Goal: Task Accomplishment & Management: Manage account settings

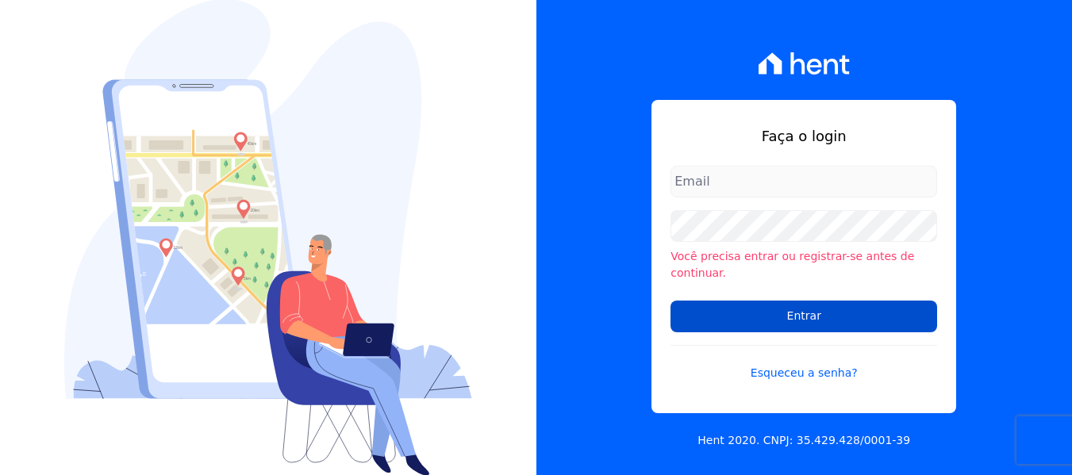
type input "[PERSON_NAME][EMAIL_ADDRESS][DOMAIN_NAME]"
click at [817, 304] on input "Entrar" at bounding box center [804, 317] width 267 height 32
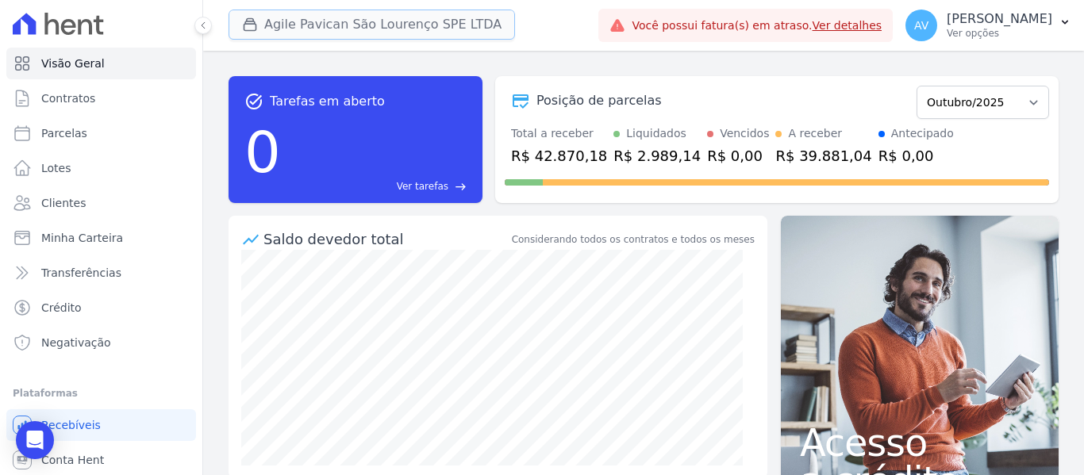
click at [333, 19] on button "Agile Pavican São Lourenço SPE LTDA" at bounding box center [372, 25] width 287 height 30
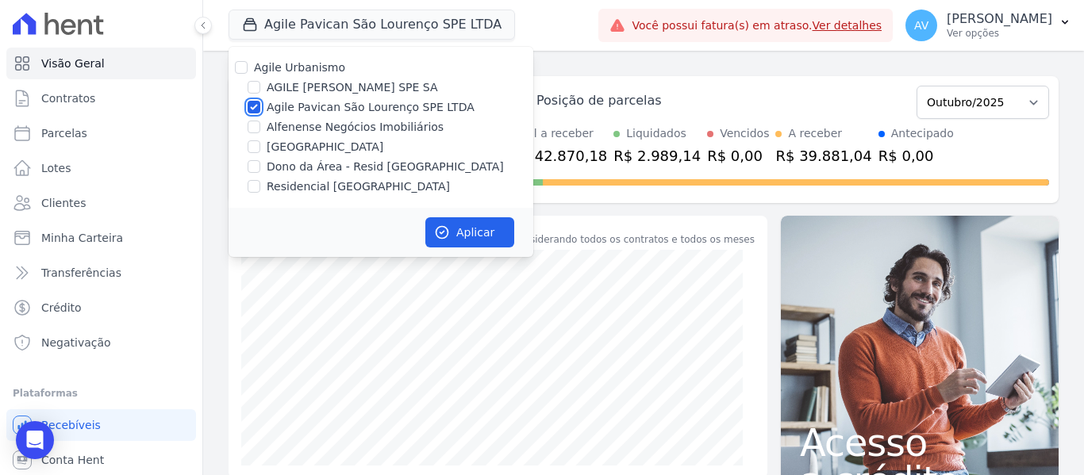
click at [256, 112] on input "Agile Pavican São Lourenço SPE LTDA" at bounding box center [254, 107] width 13 height 13
checkbox input "false"
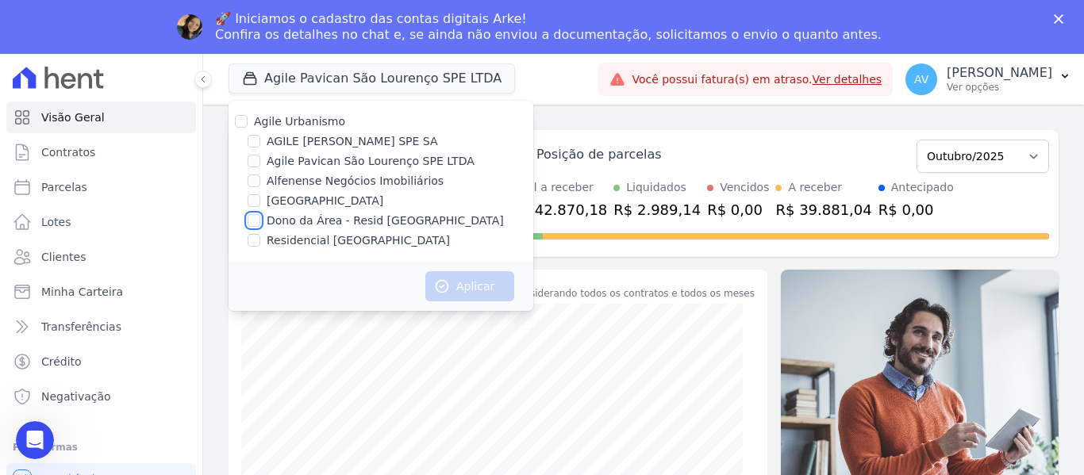
click at [254, 222] on input "Dono da Área - Resid [GEOGRAPHIC_DATA]" at bounding box center [254, 220] width 13 height 13
checkbox input "true"
click at [253, 240] on input "Residencial [GEOGRAPHIC_DATA]" at bounding box center [254, 240] width 13 height 13
checkbox input "true"
click at [453, 286] on button "Aplicar" at bounding box center [469, 286] width 89 height 30
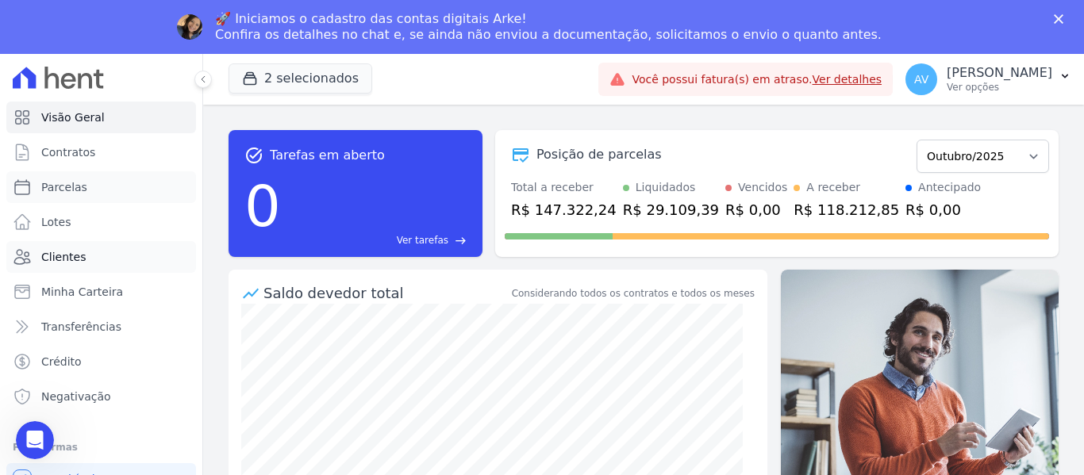
click at [90, 201] on link "Parcelas" at bounding box center [101, 187] width 190 height 32
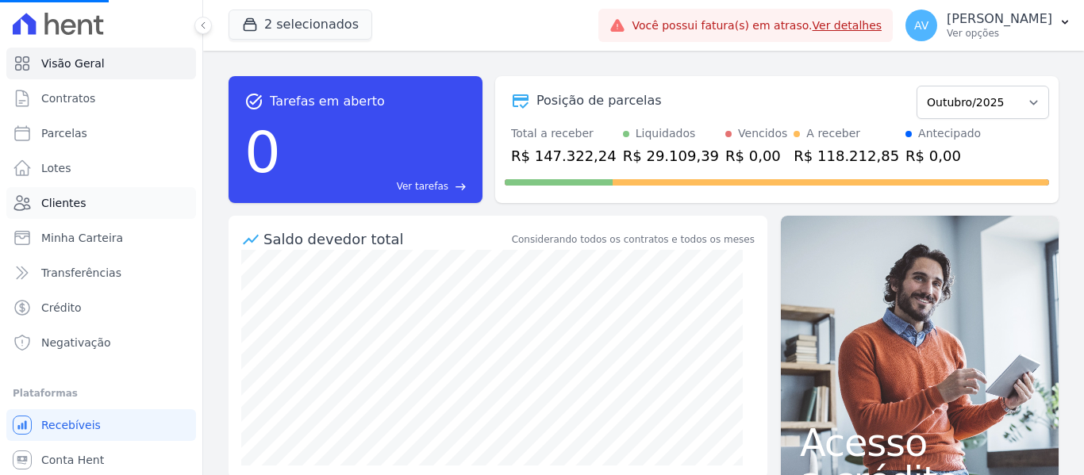
click at [80, 198] on span "Clientes" at bounding box center [63, 203] width 44 height 16
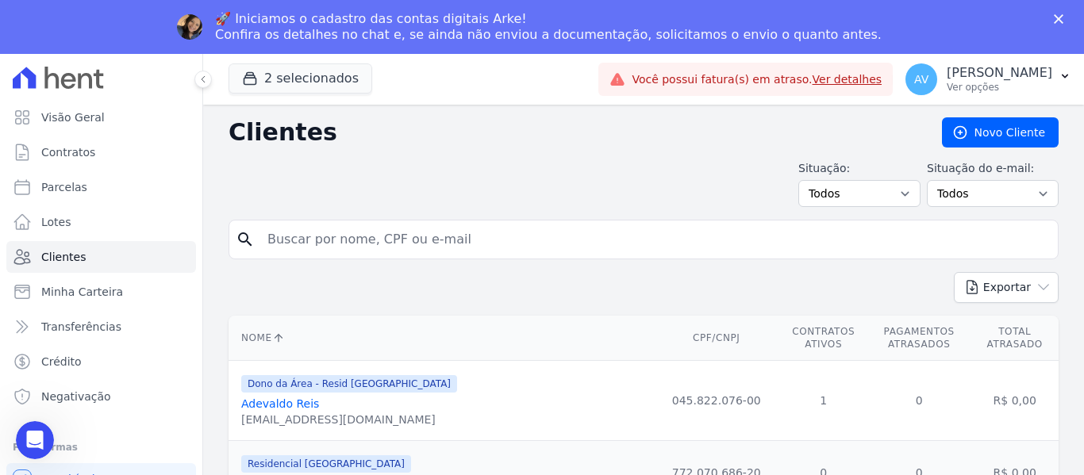
click at [356, 247] on input "search" at bounding box center [655, 240] width 794 height 32
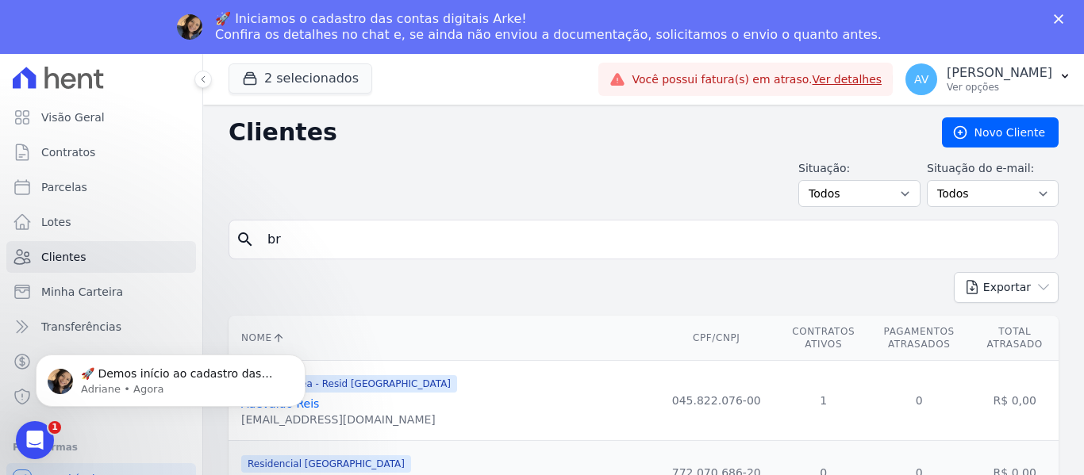
type input "b"
type input "domingos"
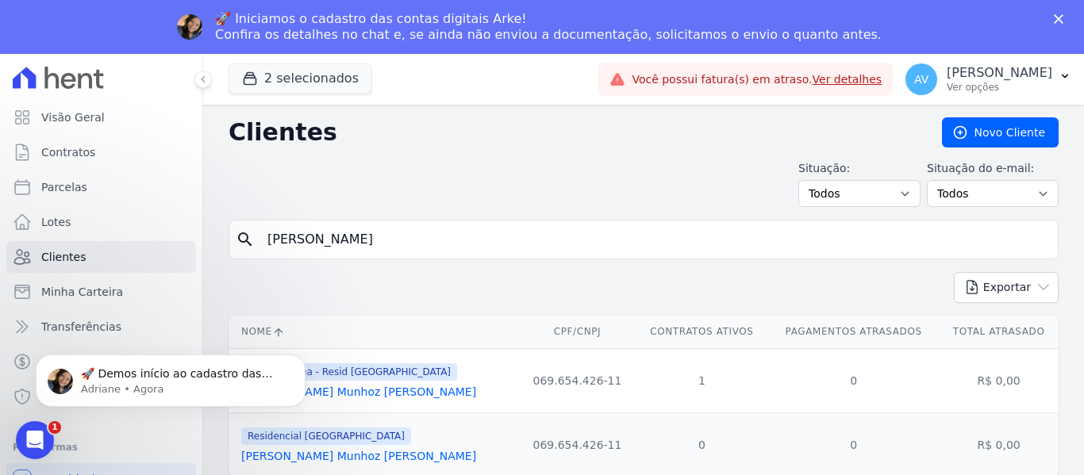
click at [352, 394] on link "Domingos Julio Munhoz Alves" at bounding box center [358, 392] width 235 height 13
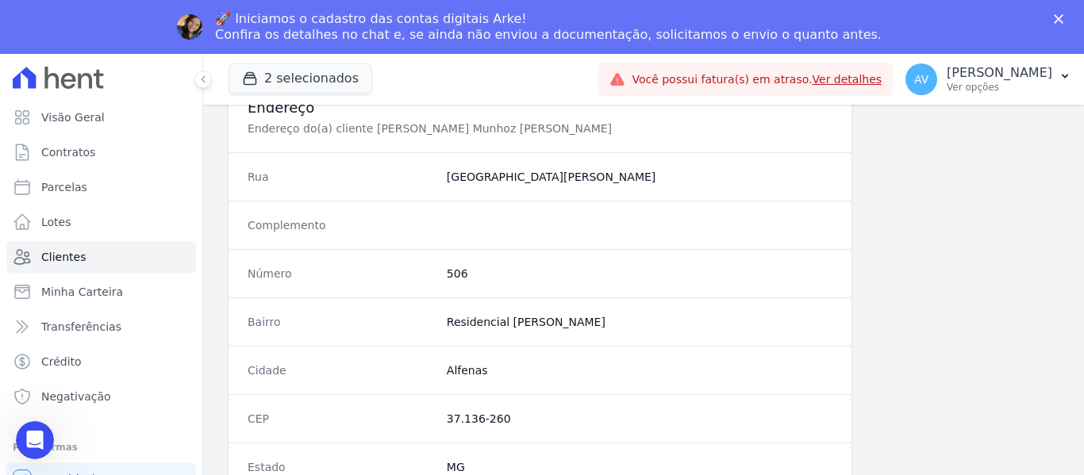
scroll to position [1010, 0]
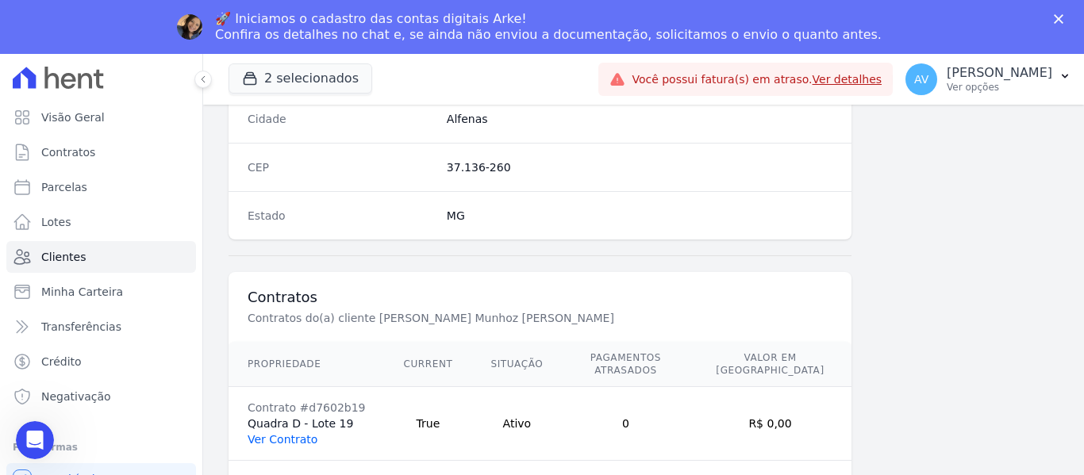
click at [294, 433] on link "Ver Contrato" at bounding box center [283, 439] width 70 height 13
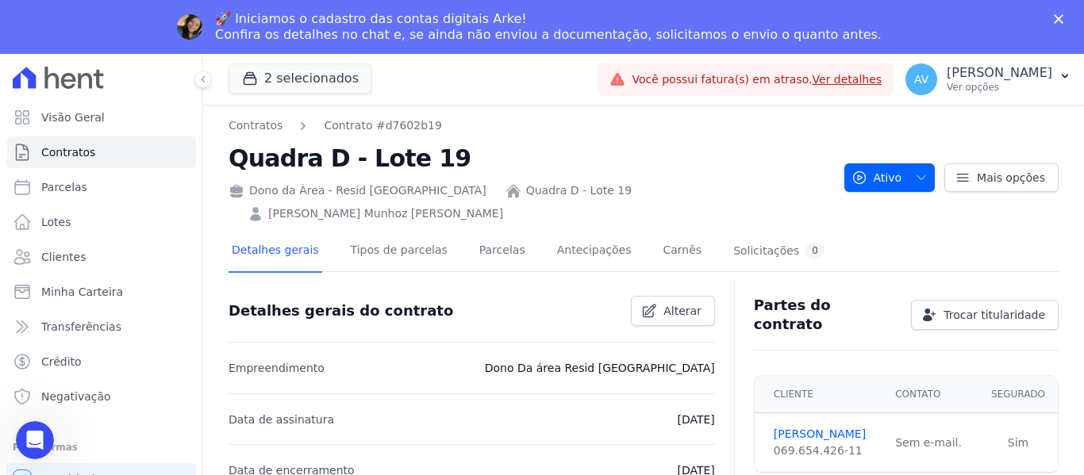
click at [477, 180] on div "Dono da Área - Resid Jardim Dummont Quadra D - Lote 19 Domingos Julio Munhoz Al…" at bounding box center [530, 199] width 603 height 46
click at [476, 231] on link "Parcelas" at bounding box center [502, 252] width 52 height 42
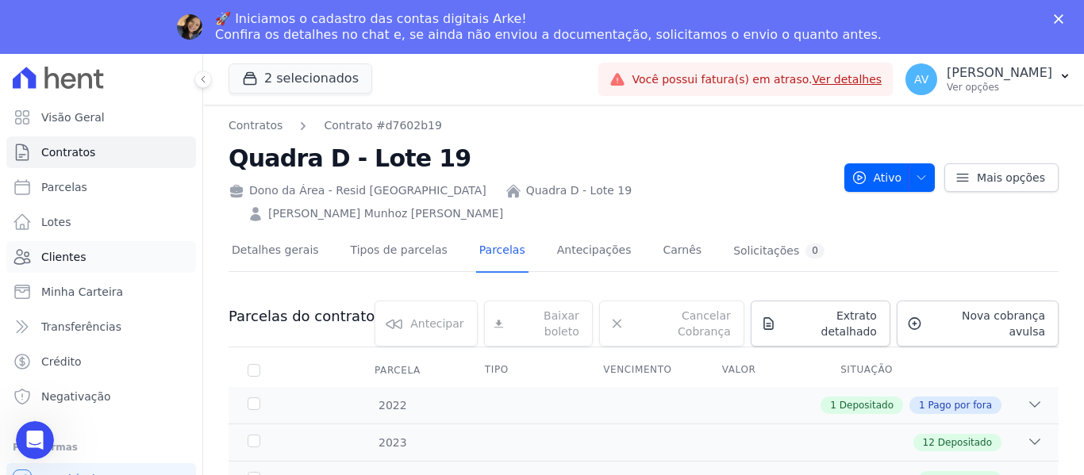
click at [56, 256] on span "Clientes" at bounding box center [63, 257] width 44 height 16
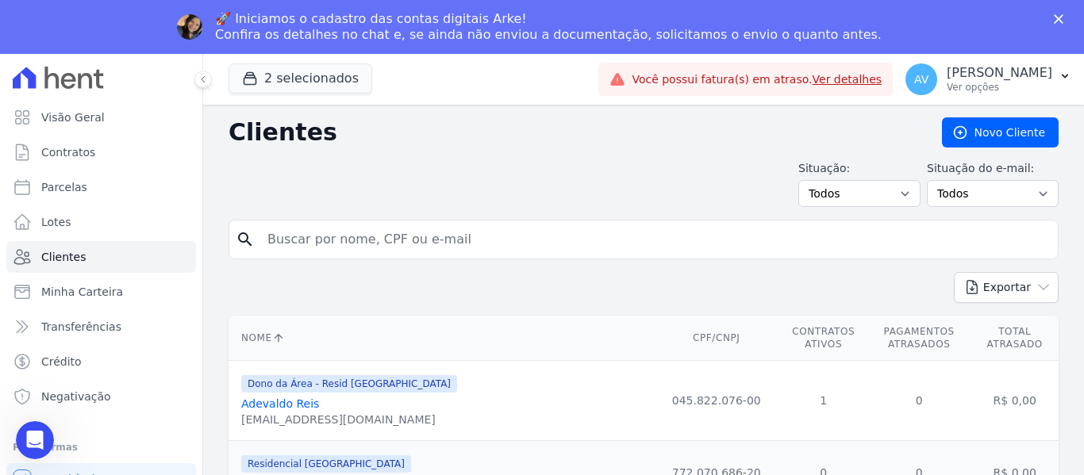
click at [290, 233] on input "search" at bounding box center [655, 240] width 794 height 32
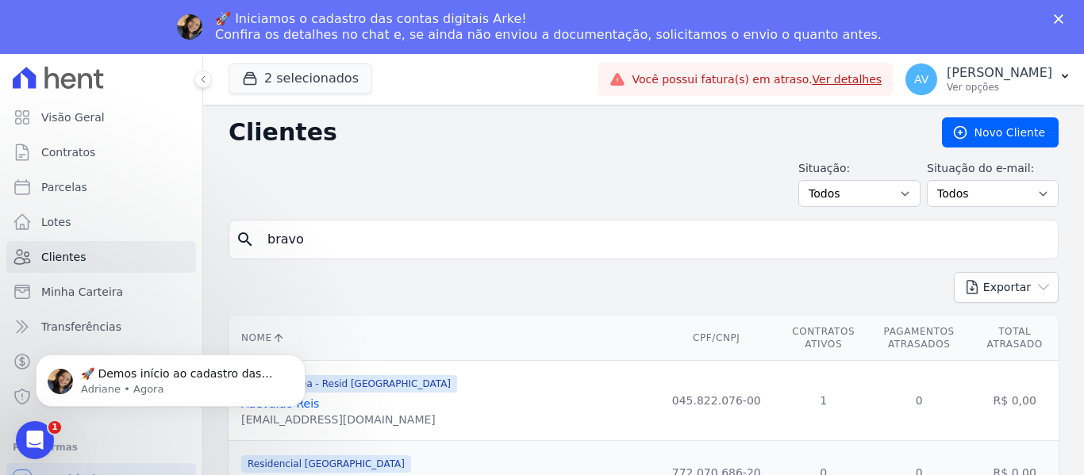
type input "bravo"
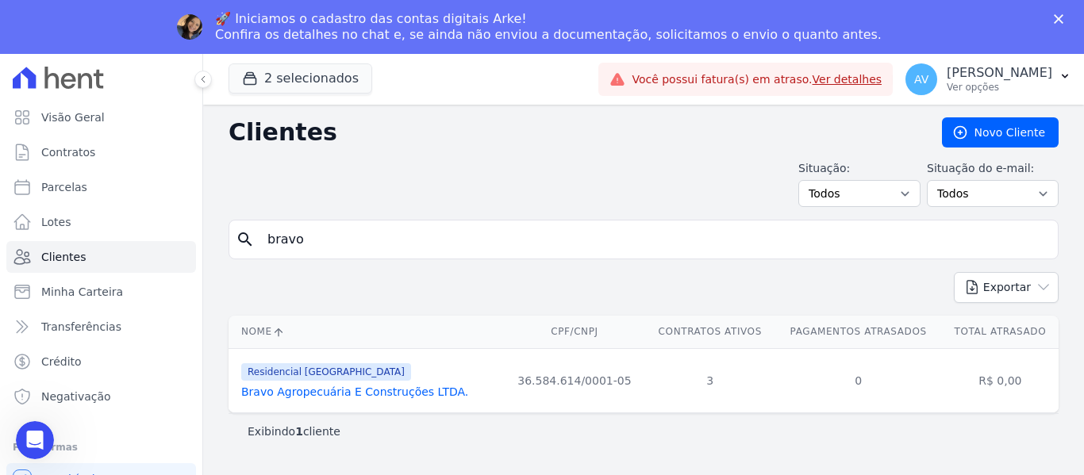
click at [331, 393] on link "Bravo Agropecuária E Construções LTDA." at bounding box center [354, 392] width 227 height 13
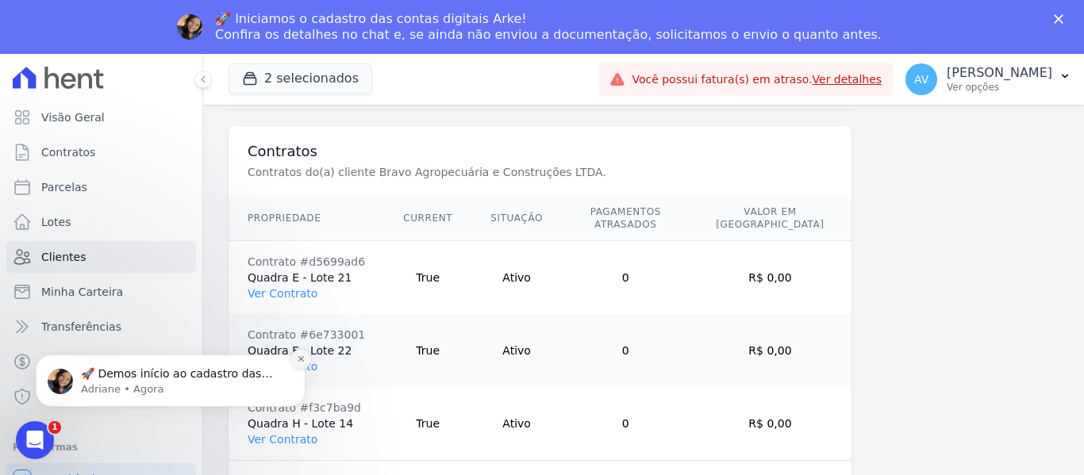
click at [296, 366] on button "Dismiss notification" at bounding box center [300, 359] width 21 height 21
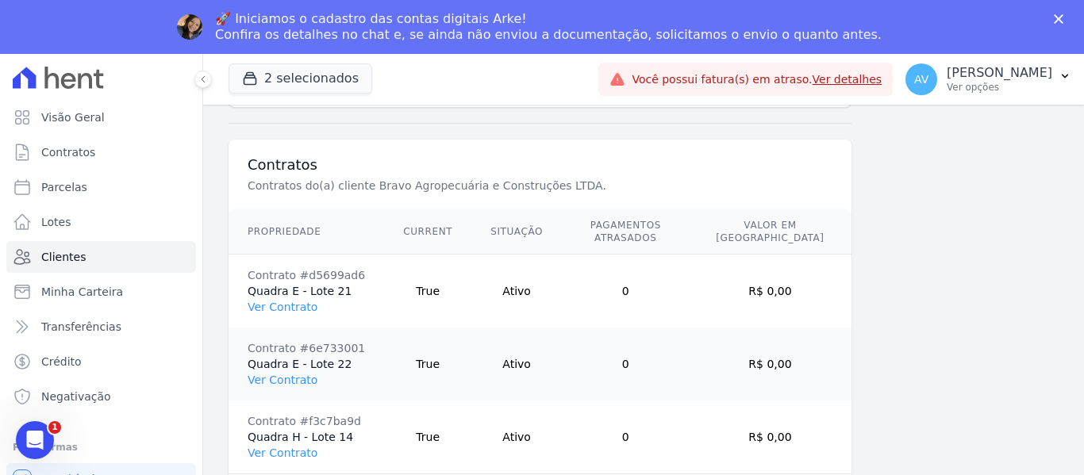
scroll to position [1156, 0]
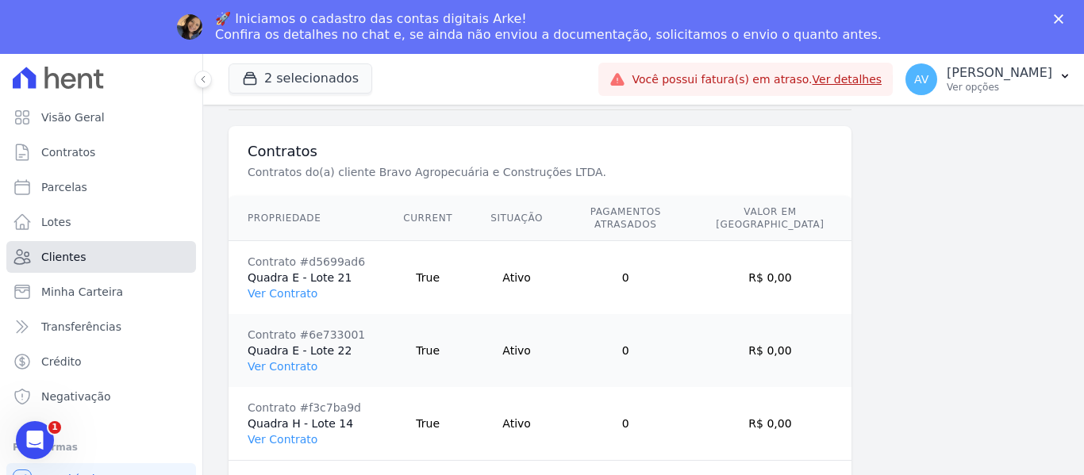
click at [105, 252] on link "Clientes" at bounding box center [101, 257] width 190 height 32
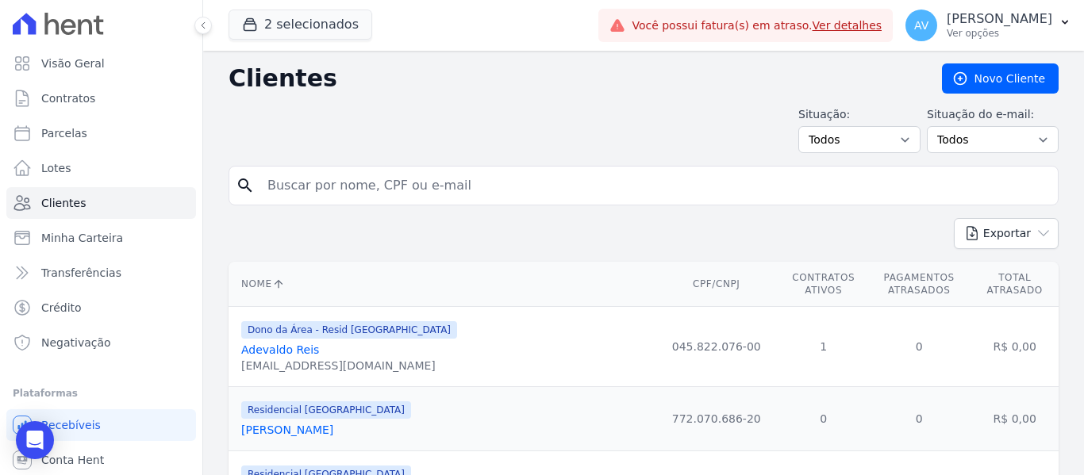
click at [359, 188] on input "search" at bounding box center [655, 186] width 794 height 32
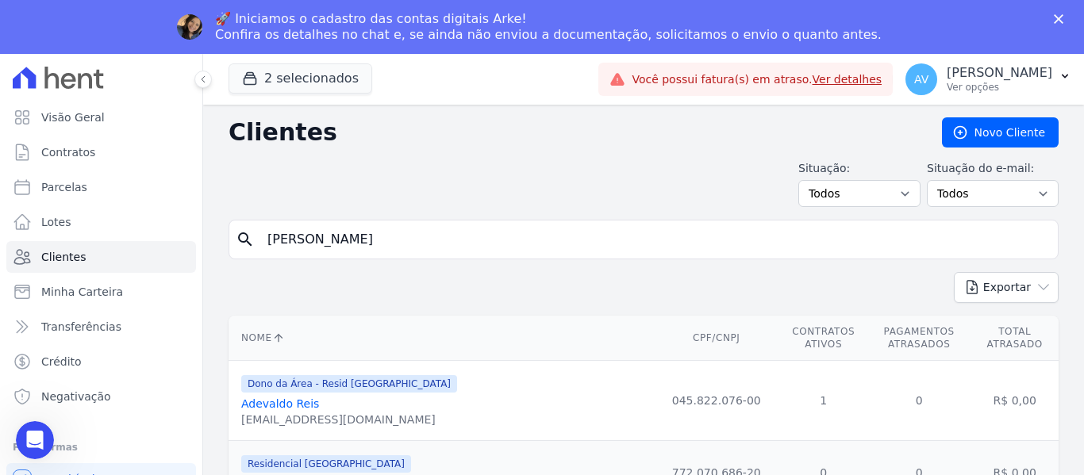
type input "domingos"
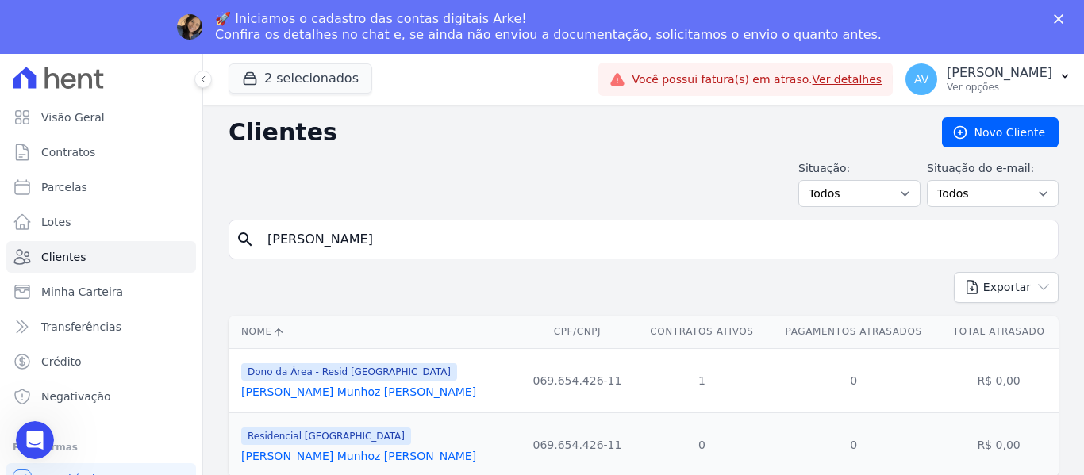
click at [306, 402] on td "Dono da Área - Resid Jardim Dummont Domingos Julio Munhoz Alves" at bounding box center [374, 380] width 290 height 64
click at [316, 388] on link "Domingos Julio Munhoz Alves" at bounding box center [358, 392] width 235 height 13
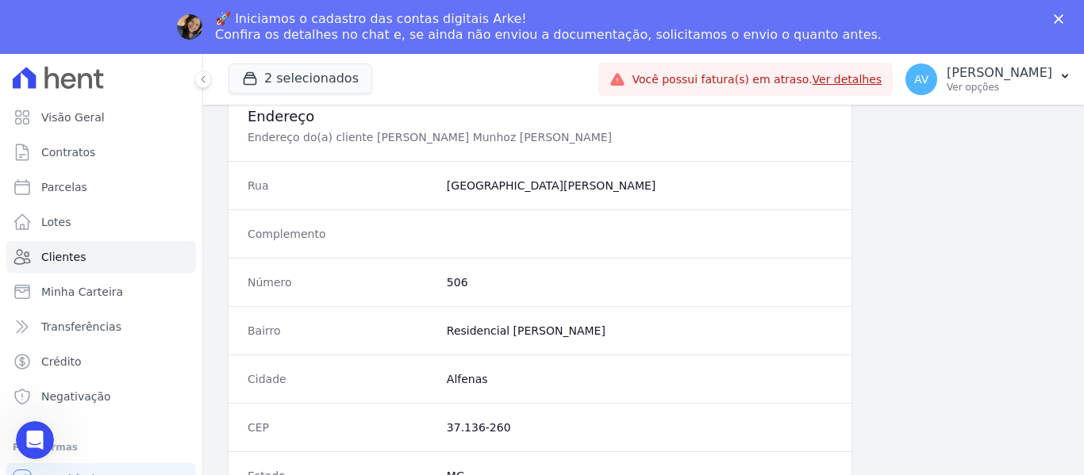
scroll to position [1010, 0]
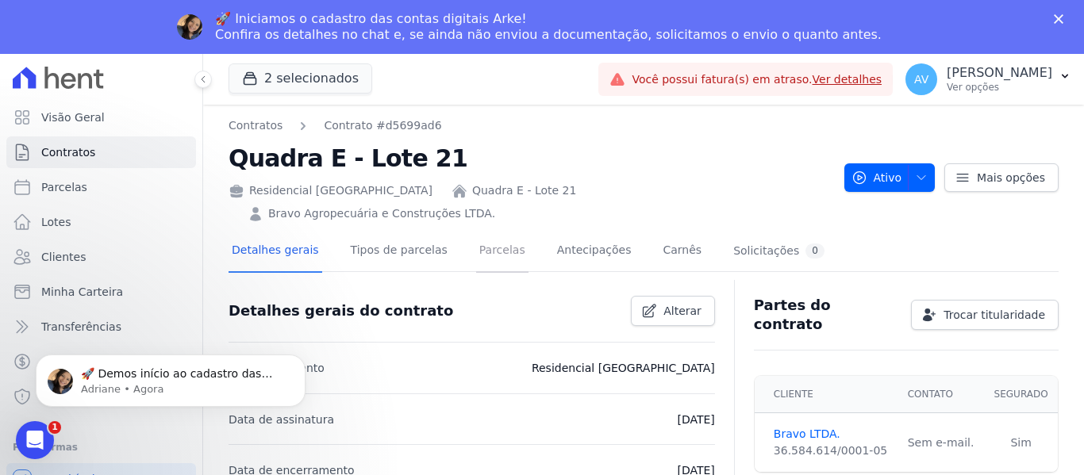
click at [476, 231] on link "Parcelas" at bounding box center [502, 252] width 52 height 42
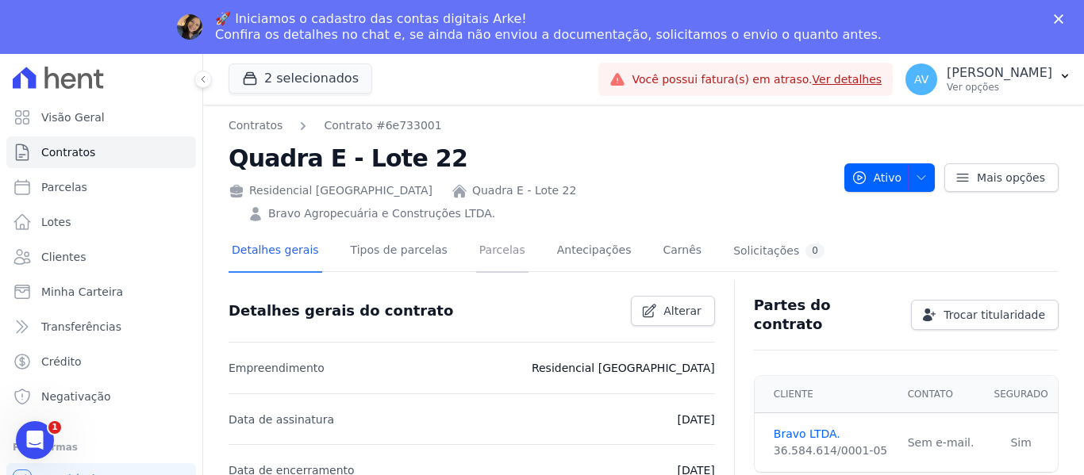
click at [490, 231] on link "Parcelas" at bounding box center [502, 252] width 52 height 42
click at [480, 237] on link "Parcelas" at bounding box center [502, 252] width 52 height 42
